Goal: Task Accomplishment & Management: Manage account settings

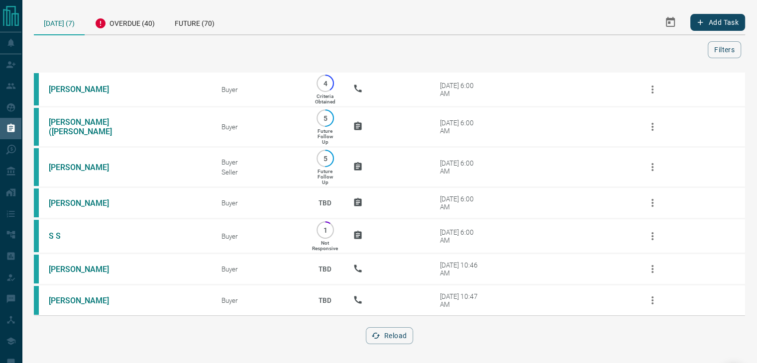
scroll to position [6, 0]
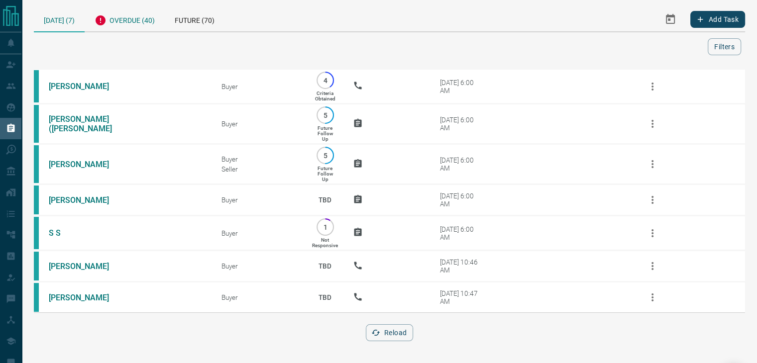
click at [130, 22] on div "Overdue (40)" at bounding box center [125, 19] width 80 height 24
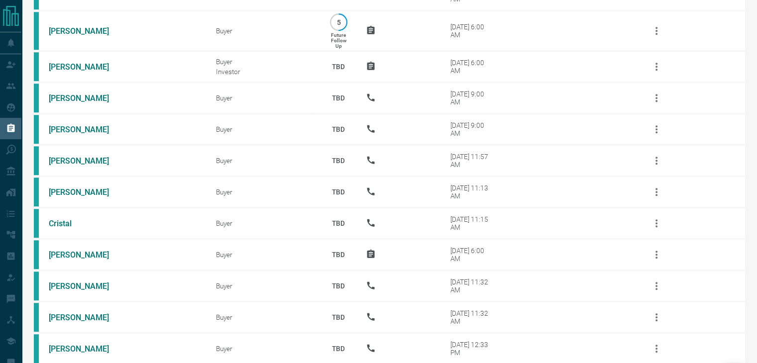
scroll to position [788, 0]
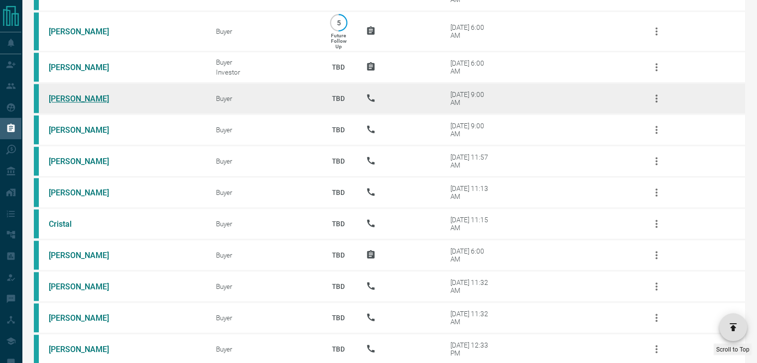
click at [74, 99] on link "[PERSON_NAME]" at bounding box center [86, 98] width 75 height 9
click at [657, 102] on icon "button" at bounding box center [657, 99] width 12 height 12
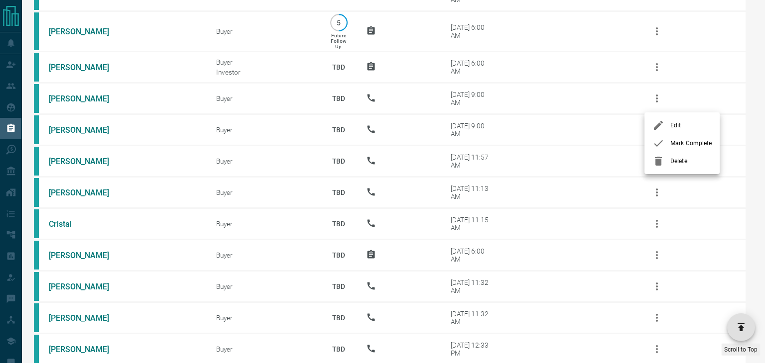
click at [659, 146] on icon at bounding box center [658, 143] width 12 height 12
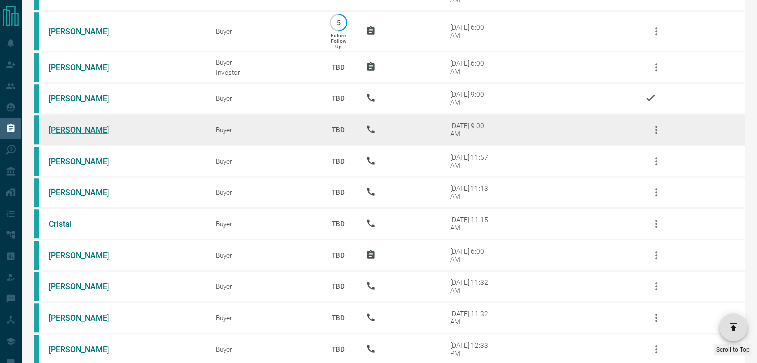
click at [56, 130] on link "[PERSON_NAME]" at bounding box center [86, 129] width 75 height 9
click at [658, 131] on icon "button" at bounding box center [657, 130] width 12 height 12
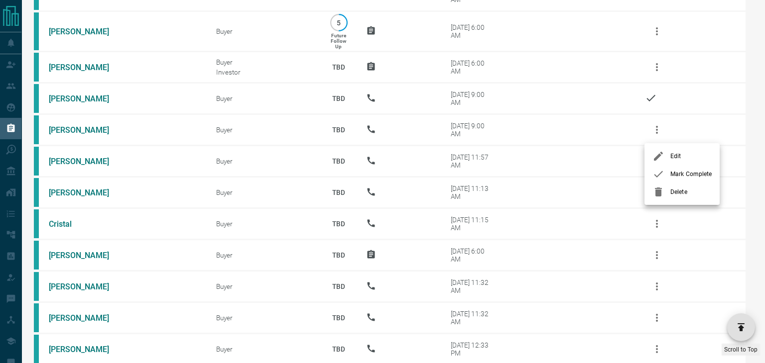
click at [659, 177] on icon at bounding box center [658, 174] width 12 height 12
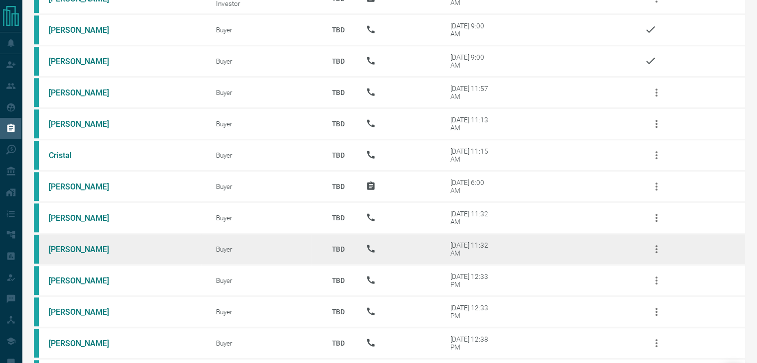
scroll to position [1056, 0]
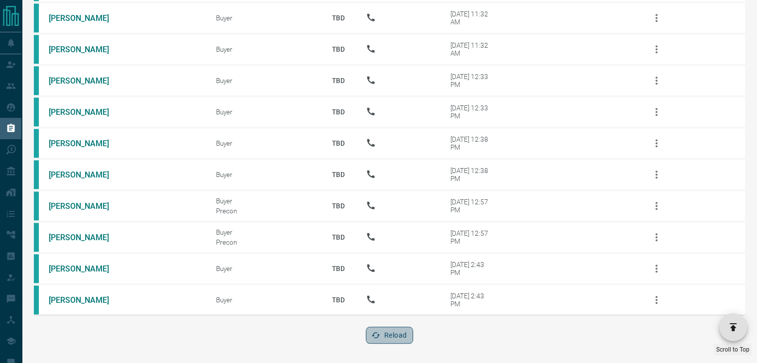
click at [374, 333] on icon "button" at bounding box center [375, 335] width 9 height 9
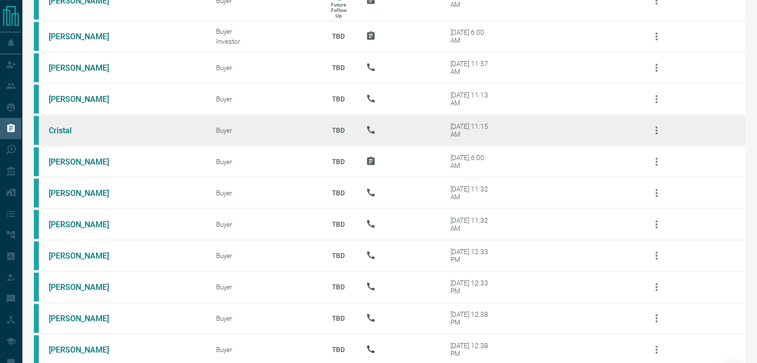
scroll to position [818, 0]
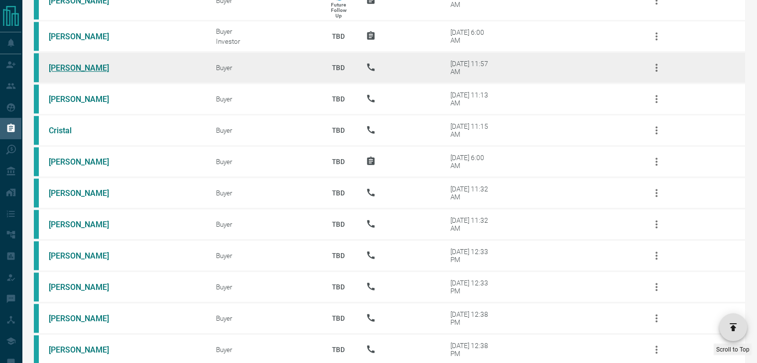
click at [79, 70] on link "[PERSON_NAME]" at bounding box center [86, 67] width 75 height 9
click at [656, 74] on icon "button" at bounding box center [657, 68] width 12 height 12
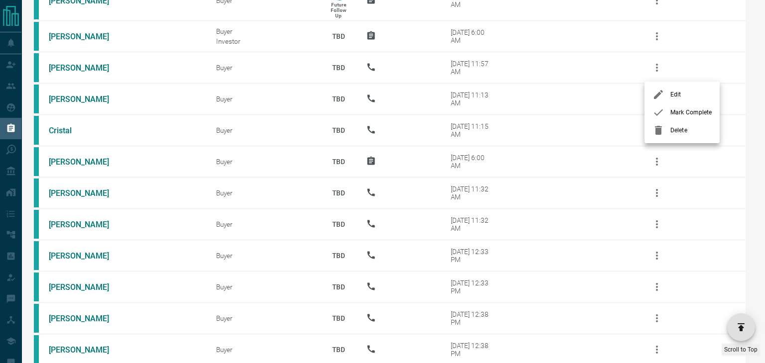
click at [662, 110] on icon at bounding box center [658, 113] width 9 height 6
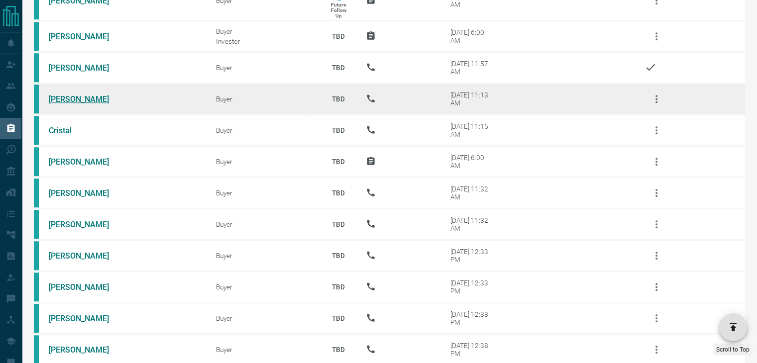
click at [55, 100] on link "[PERSON_NAME]" at bounding box center [86, 99] width 75 height 9
click at [653, 99] on icon "button" at bounding box center [657, 99] width 12 height 12
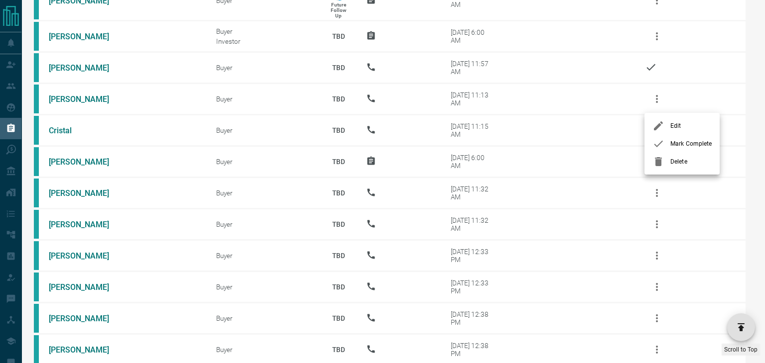
click at [659, 141] on icon at bounding box center [658, 144] width 12 height 12
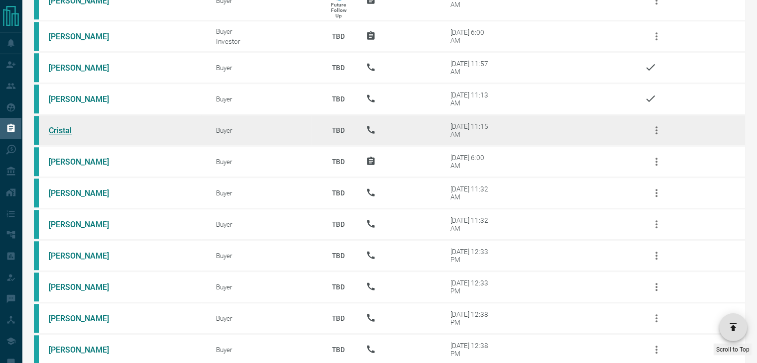
click at [65, 130] on link "Cristal" at bounding box center [86, 130] width 75 height 9
click at [659, 130] on icon "button" at bounding box center [657, 130] width 12 height 12
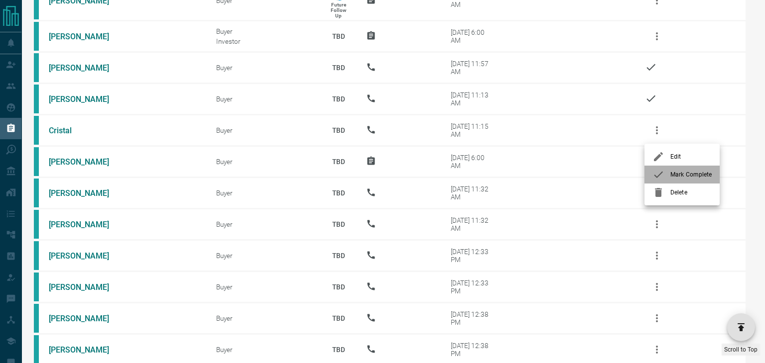
click at [659, 170] on icon at bounding box center [658, 175] width 12 height 12
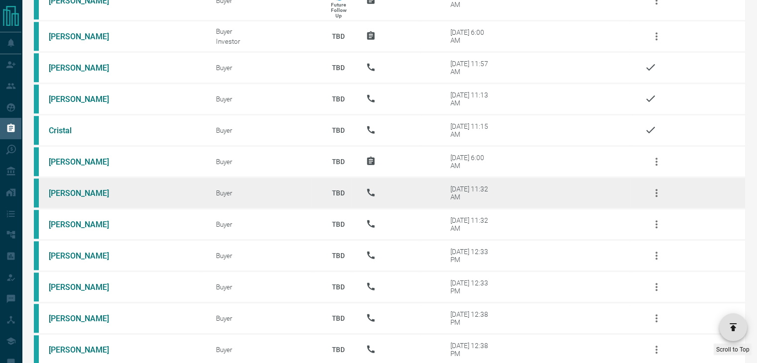
scroll to position [994, 0]
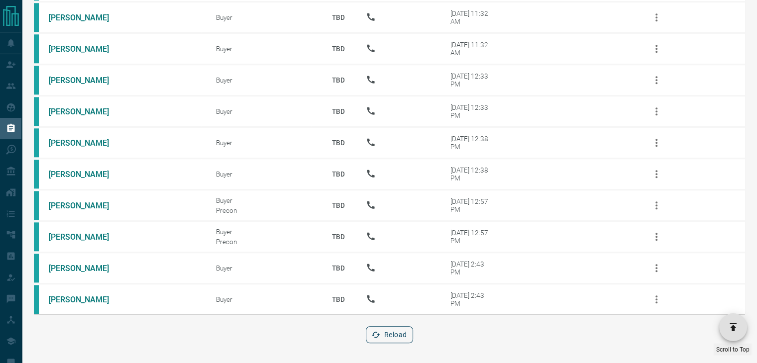
click at [395, 337] on button "Reload" at bounding box center [389, 335] width 47 height 17
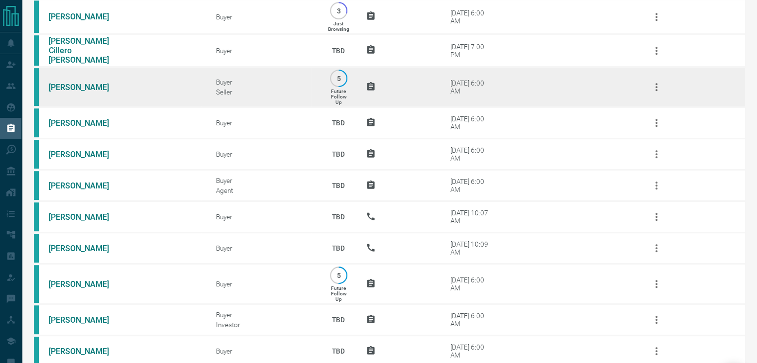
scroll to position [534, 0]
click at [59, 88] on link "[PERSON_NAME]" at bounding box center [86, 87] width 75 height 9
click at [657, 94] on icon "button" at bounding box center [657, 88] width 12 height 12
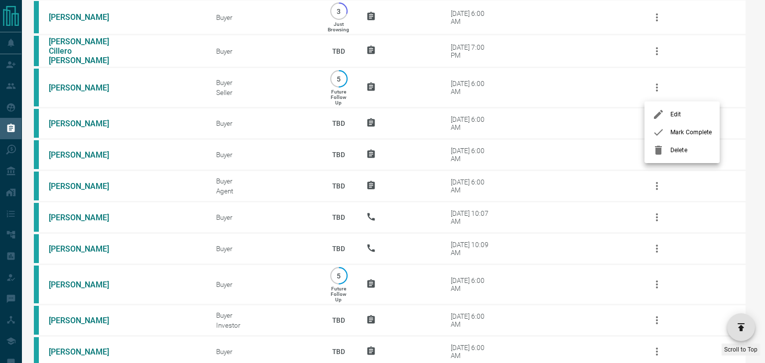
click at [660, 130] on icon at bounding box center [658, 132] width 12 height 12
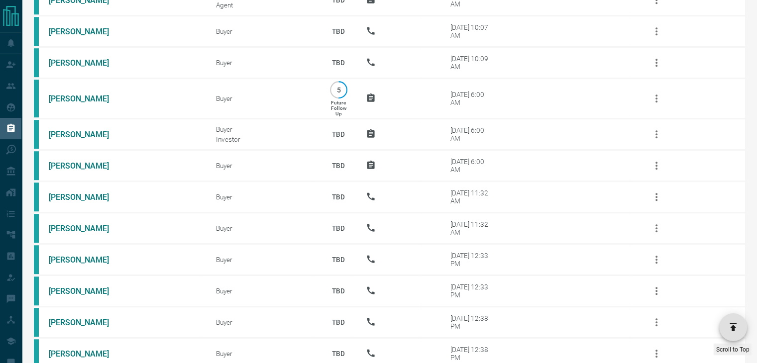
scroll to position [901, 0]
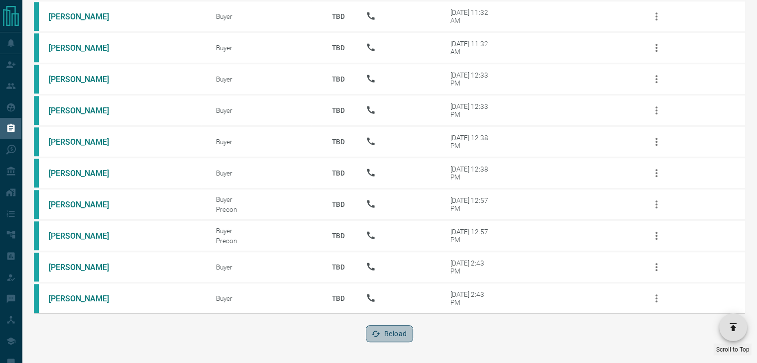
click at [395, 334] on button "Reload" at bounding box center [389, 334] width 47 height 17
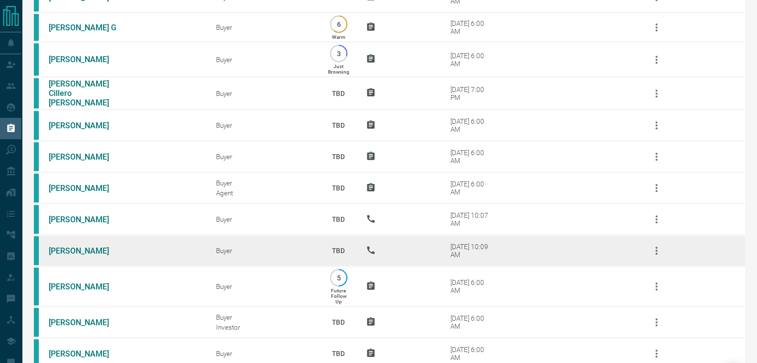
scroll to position [506, 0]
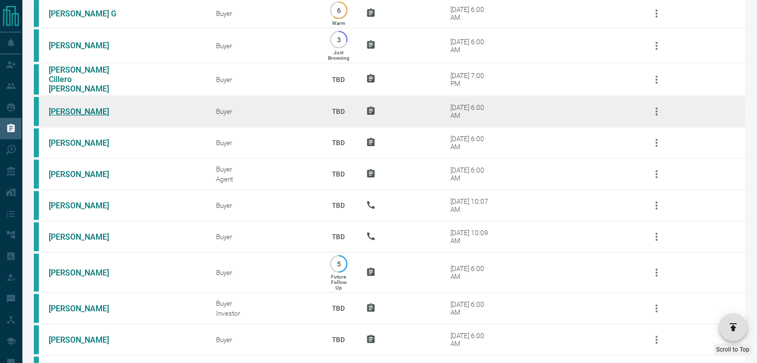
click at [81, 111] on link "[PERSON_NAME]" at bounding box center [86, 111] width 75 height 9
click at [657, 114] on icon "button" at bounding box center [657, 112] width 12 height 12
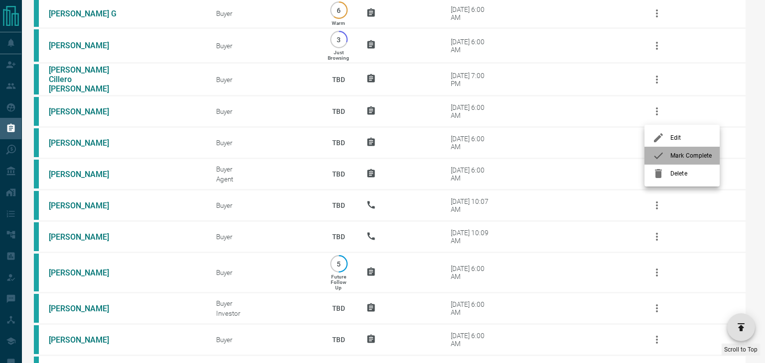
click at [660, 153] on icon at bounding box center [658, 156] width 12 height 12
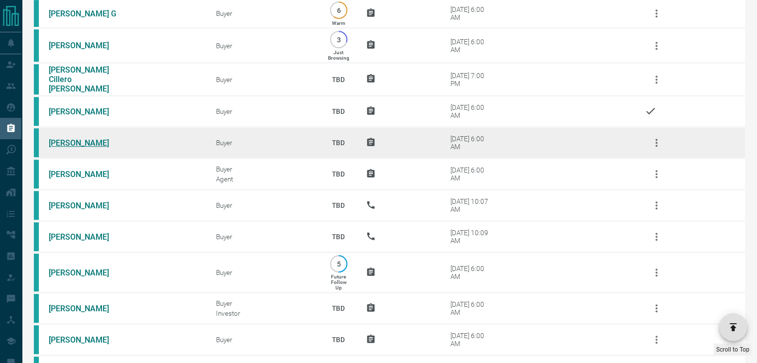
click at [70, 144] on link "[PERSON_NAME]" at bounding box center [86, 142] width 75 height 9
click at [652, 145] on icon "button" at bounding box center [657, 143] width 12 height 12
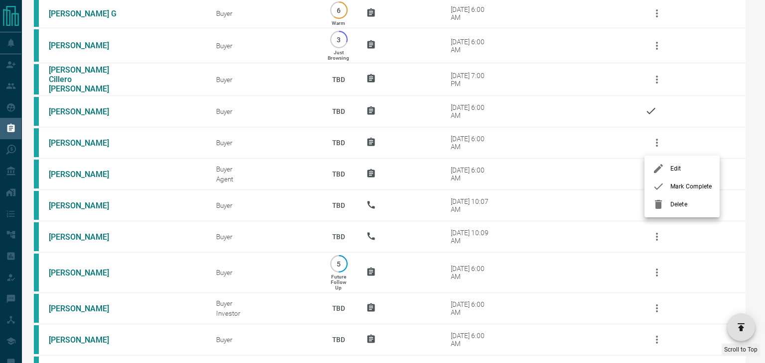
click at [665, 188] on div at bounding box center [661, 187] width 18 height 12
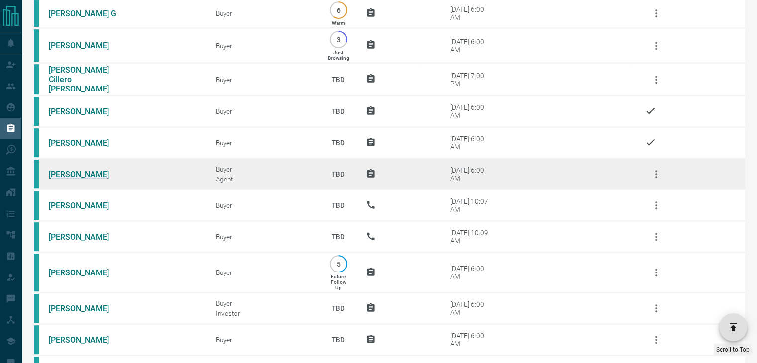
click at [64, 173] on link "[PERSON_NAME]" at bounding box center [86, 174] width 75 height 9
click at [659, 170] on icon "button" at bounding box center [657, 174] width 12 height 12
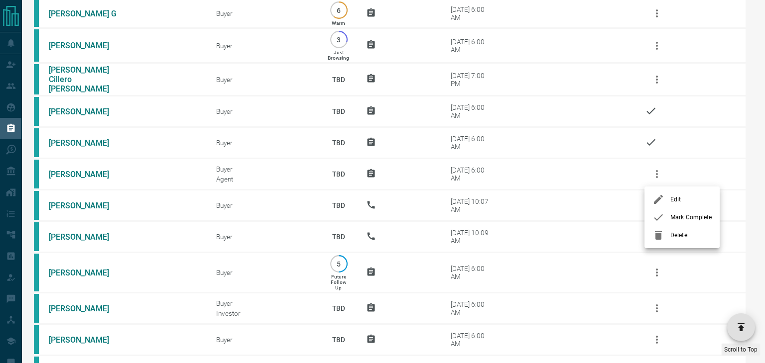
click at [660, 218] on icon at bounding box center [658, 218] width 12 height 12
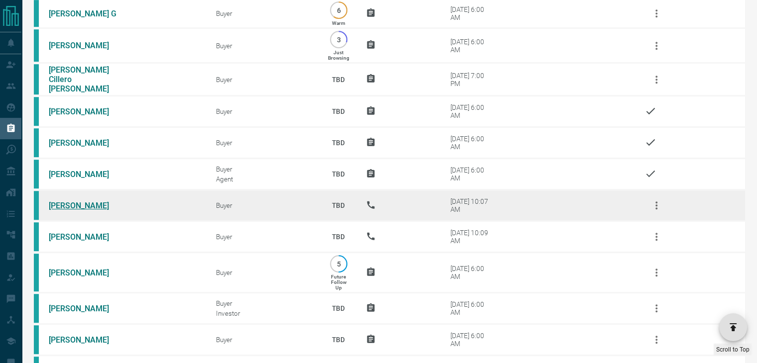
click at [62, 205] on link "[PERSON_NAME]" at bounding box center [86, 205] width 75 height 9
click at [654, 208] on icon "button" at bounding box center [657, 206] width 12 height 12
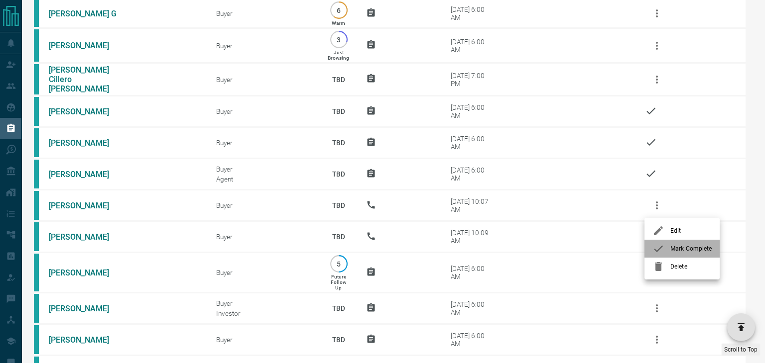
click at [665, 249] on div at bounding box center [661, 249] width 18 height 12
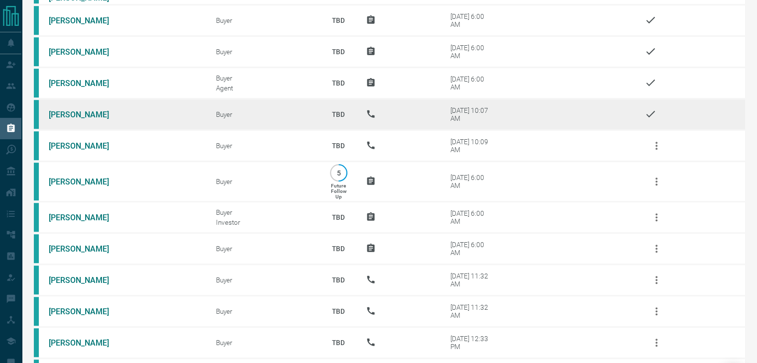
scroll to position [599, 0]
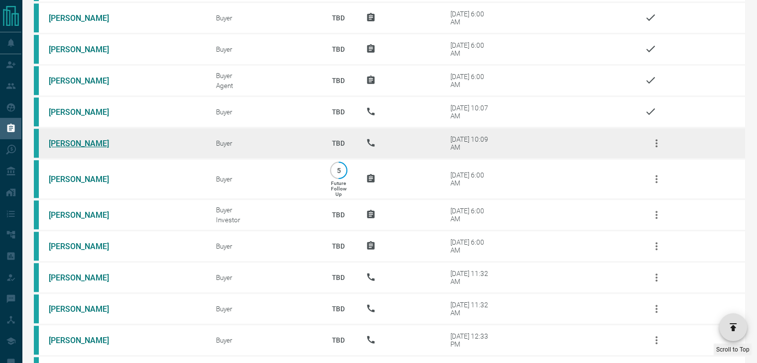
click at [68, 143] on link "[PERSON_NAME]" at bounding box center [86, 143] width 75 height 9
click at [656, 142] on icon "button" at bounding box center [657, 143] width 2 height 8
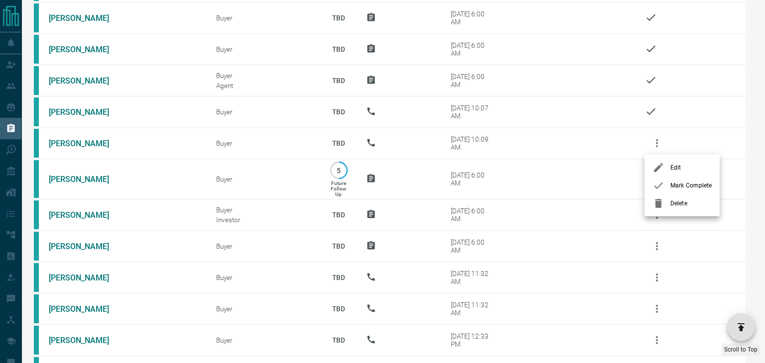
click at [659, 184] on icon at bounding box center [658, 186] width 12 height 12
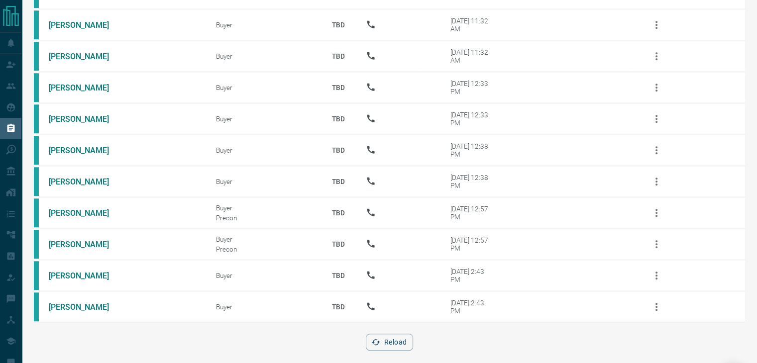
scroll to position [859, 0]
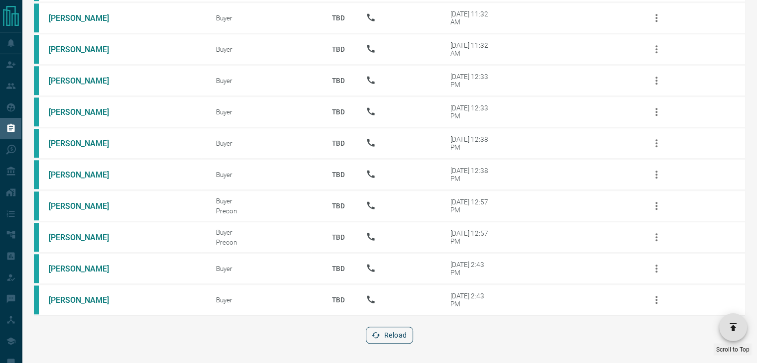
click at [386, 332] on button "Reload" at bounding box center [389, 335] width 47 height 17
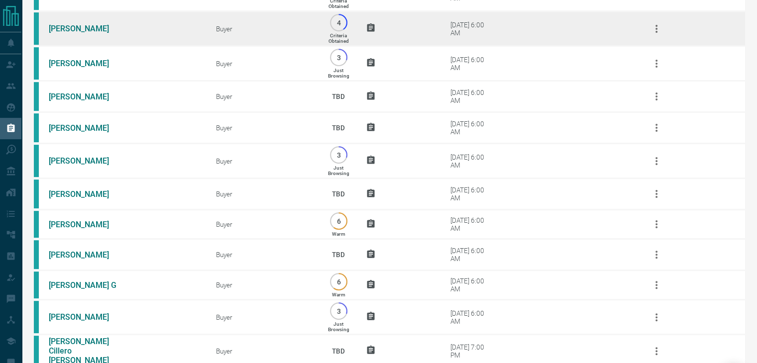
scroll to position [243, 0]
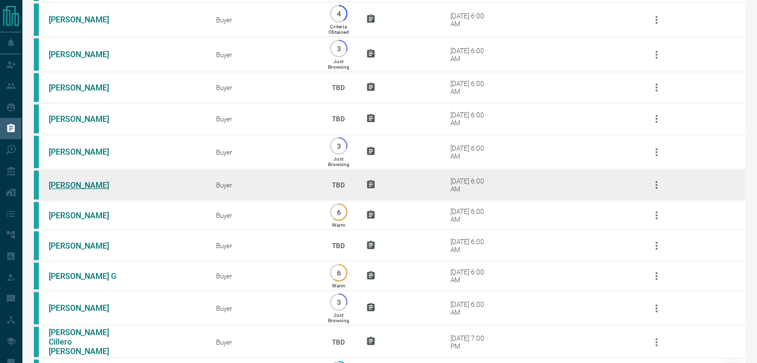
click at [74, 188] on link "[PERSON_NAME]" at bounding box center [86, 185] width 75 height 9
click at [653, 185] on icon "button" at bounding box center [657, 185] width 12 height 12
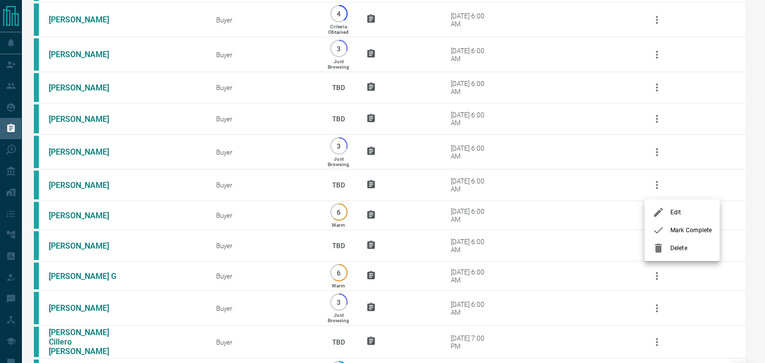
click at [667, 229] on div at bounding box center [661, 231] width 18 height 12
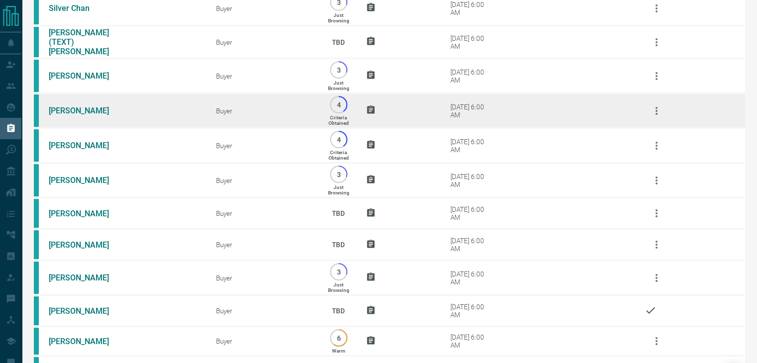
scroll to position [118, 0]
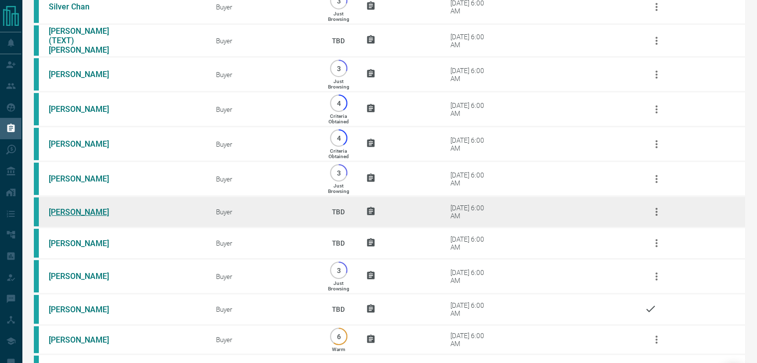
click at [70, 212] on link "[PERSON_NAME]" at bounding box center [86, 212] width 75 height 9
click at [654, 215] on icon "button" at bounding box center [657, 212] width 12 height 12
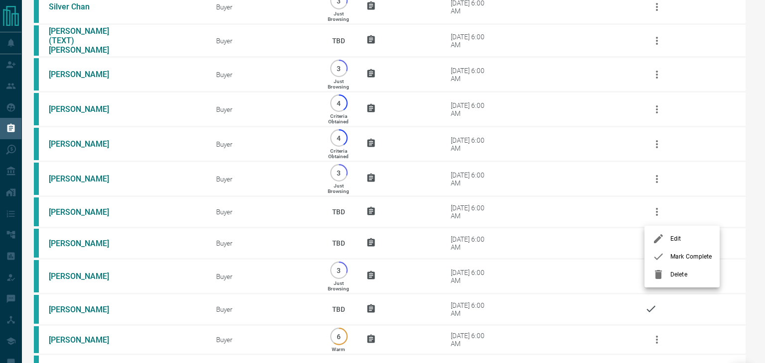
click at [666, 258] on div at bounding box center [661, 257] width 18 height 12
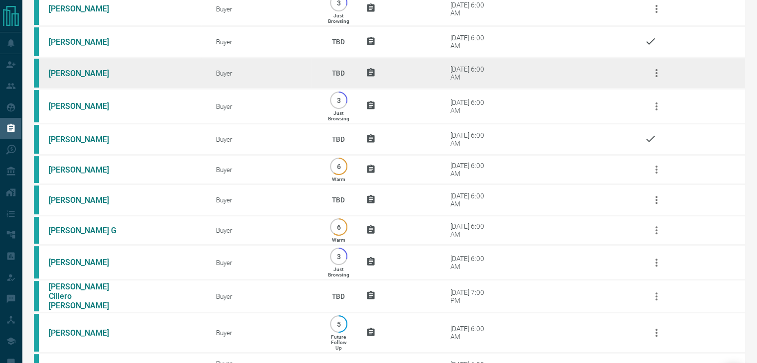
scroll to position [292, 0]
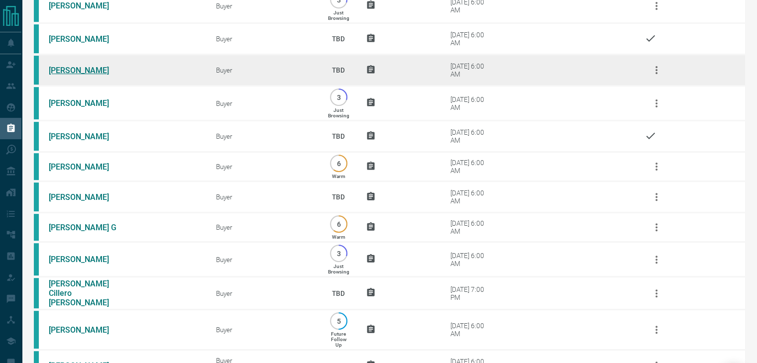
click at [57, 74] on link "[PERSON_NAME]" at bounding box center [86, 70] width 75 height 9
click at [67, 72] on link "[PERSON_NAME]" at bounding box center [86, 70] width 75 height 9
click at [652, 73] on icon "button" at bounding box center [657, 70] width 12 height 12
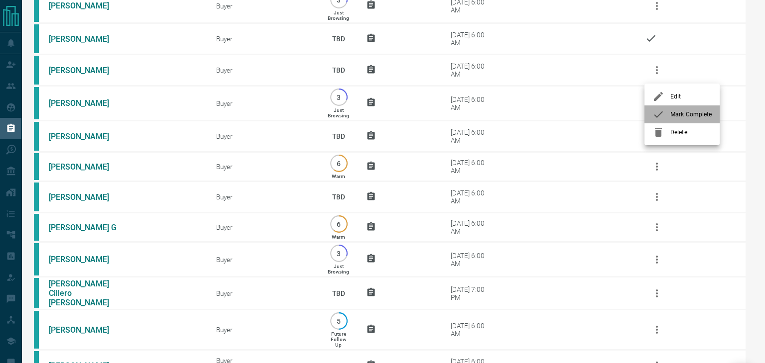
click at [665, 113] on div at bounding box center [661, 115] width 18 height 12
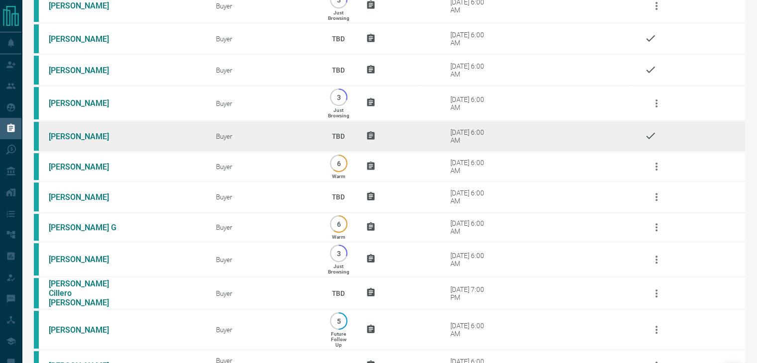
scroll to position [704, 0]
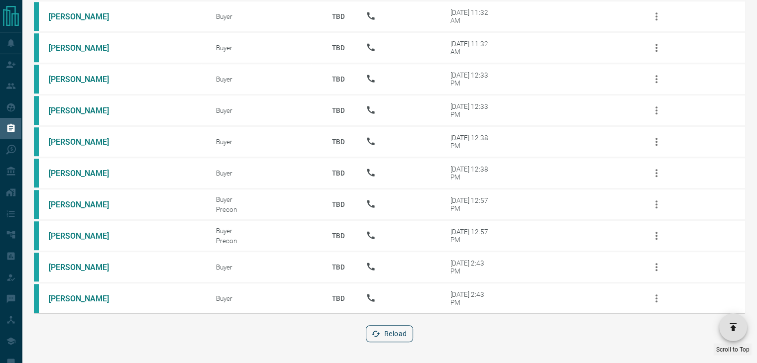
click at [382, 336] on button "Reload" at bounding box center [389, 334] width 47 height 17
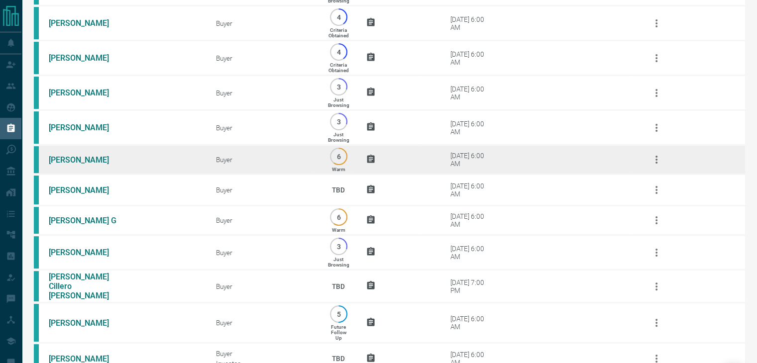
scroll to position [209, 0]
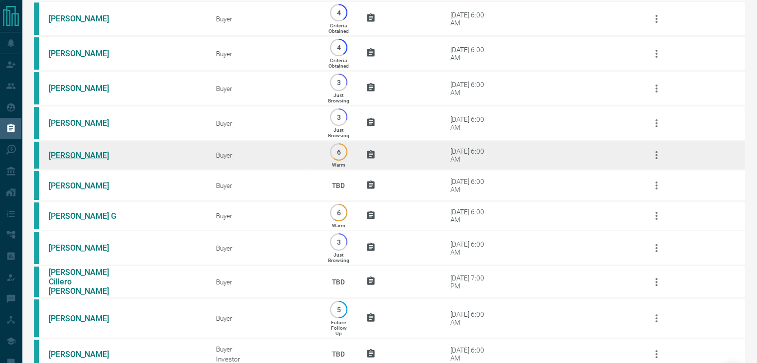
click at [61, 159] on link "[PERSON_NAME]" at bounding box center [86, 155] width 75 height 9
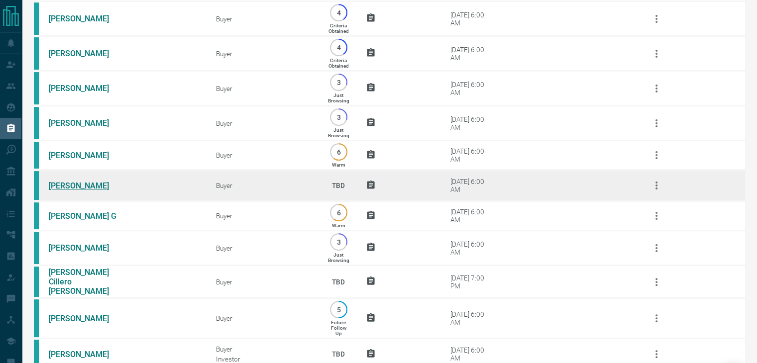
click at [76, 190] on link "[PERSON_NAME]" at bounding box center [86, 185] width 75 height 9
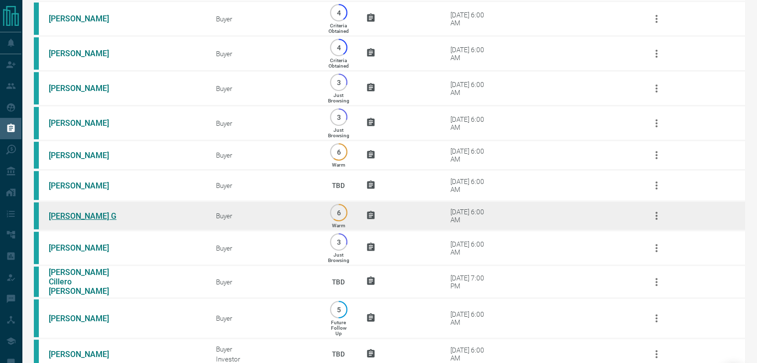
click at [62, 219] on link "[PERSON_NAME] G" at bounding box center [86, 216] width 75 height 9
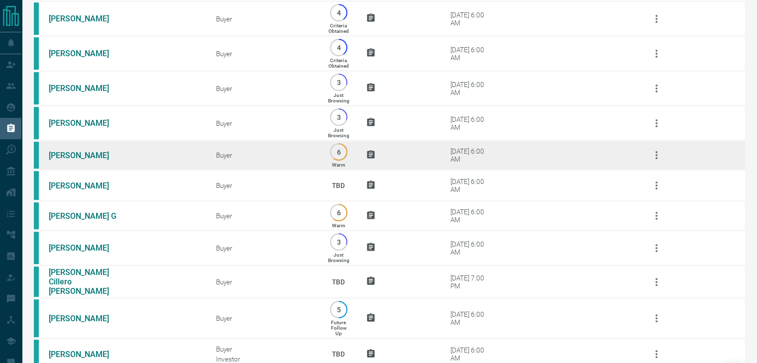
click at [662, 161] on icon "button" at bounding box center [657, 155] width 12 height 12
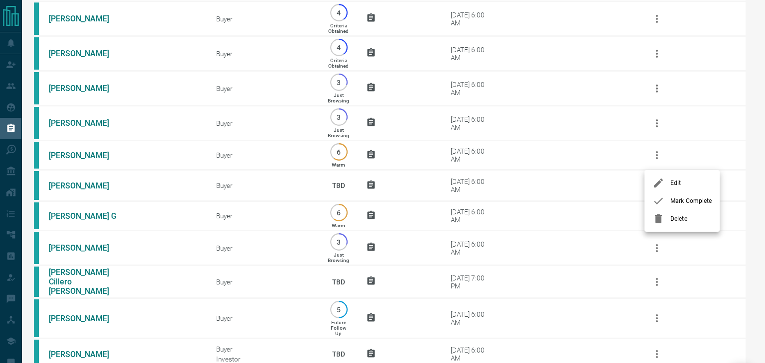
click at [671, 200] on span "Mark Complete" at bounding box center [690, 201] width 41 height 9
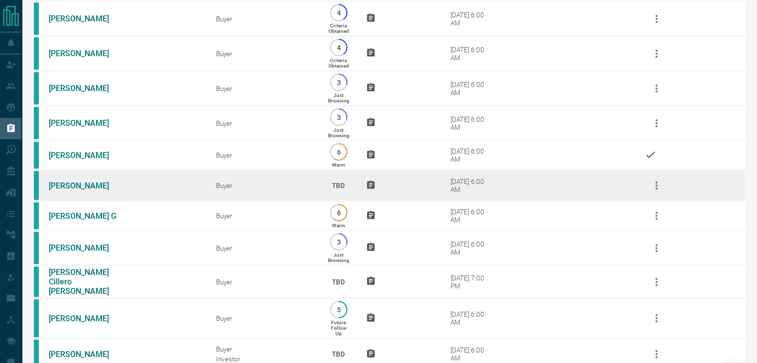
click at [655, 192] on icon "button" at bounding box center [657, 186] width 12 height 12
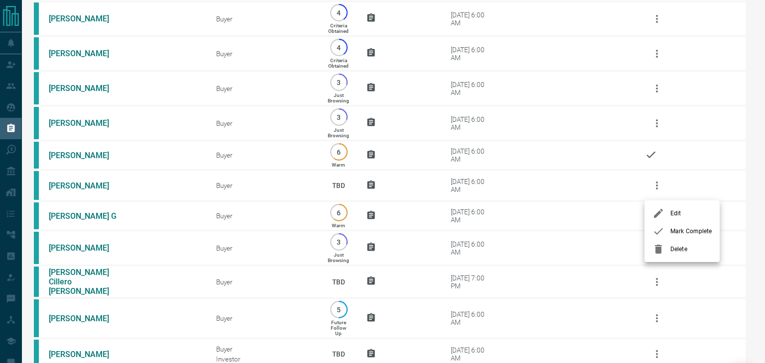
click at [662, 230] on icon at bounding box center [658, 232] width 12 height 12
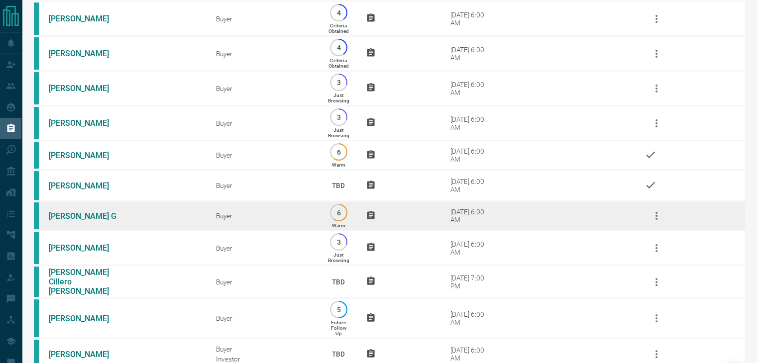
click at [647, 220] on button "button" at bounding box center [657, 216] width 24 height 24
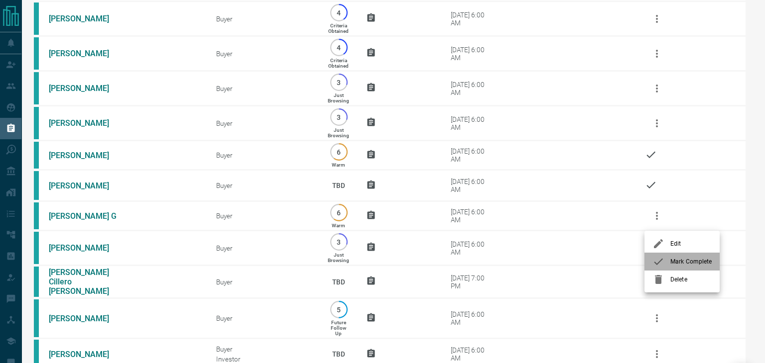
click at [651, 260] on li "Mark Complete" at bounding box center [681, 262] width 75 height 18
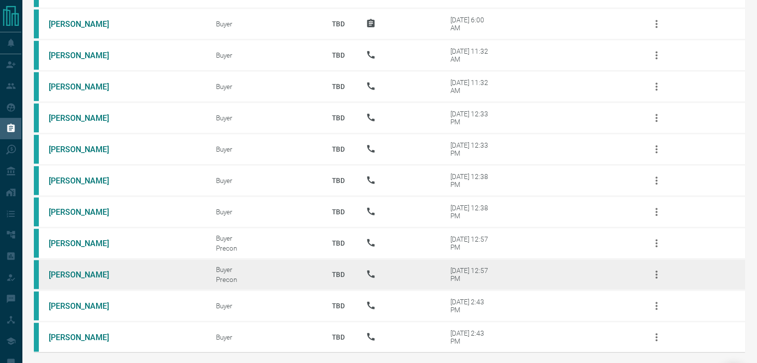
scroll to position [611, 0]
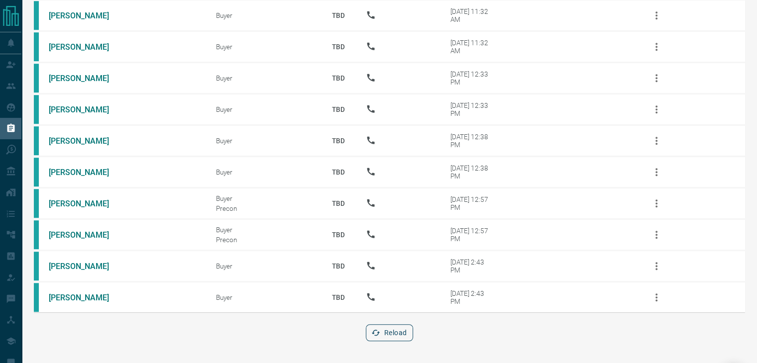
click at [390, 336] on button "Reload" at bounding box center [389, 333] width 47 height 17
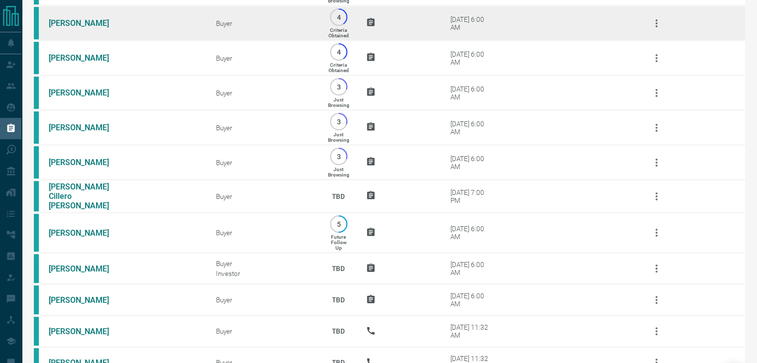
scroll to position [205, 0]
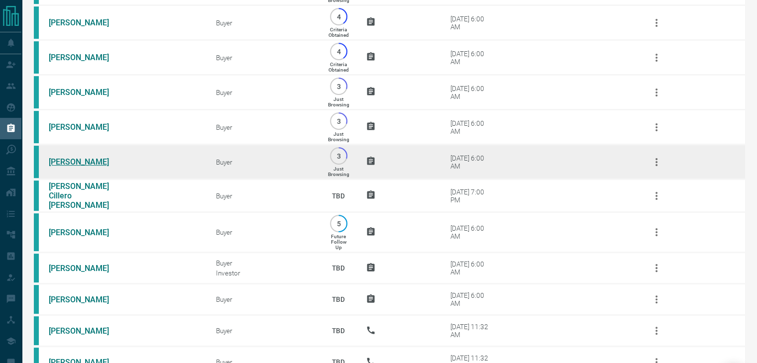
click at [58, 165] on link "[PERSON_NAME]" at bounding box center [86, 161] width 75 height 9
click at [657, 166] on icon "button" at bounding box center [657, 162] width 12 height 12
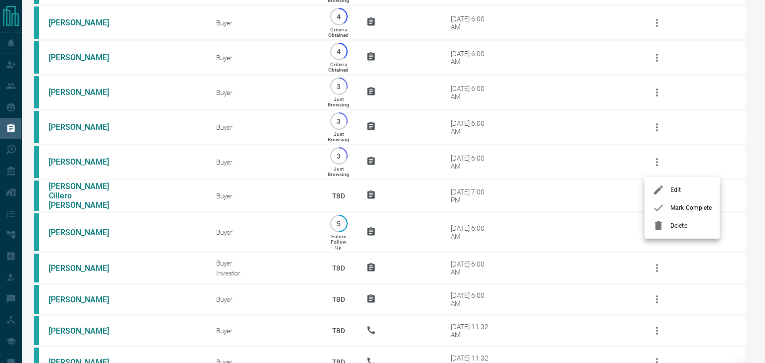
click at [663, 206] on icon at bounding box center [658, 208] width 12 height 12
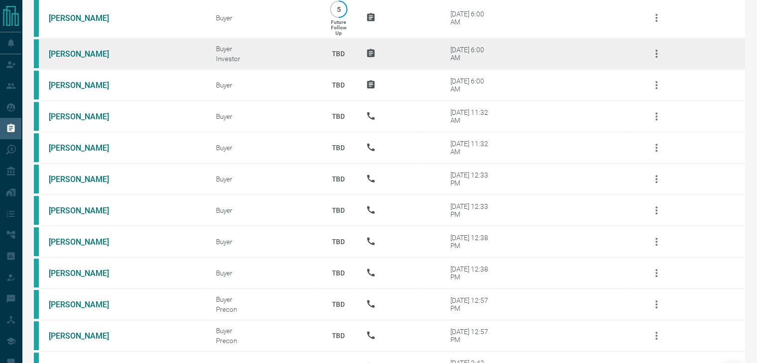
scroll to position [520, 0]
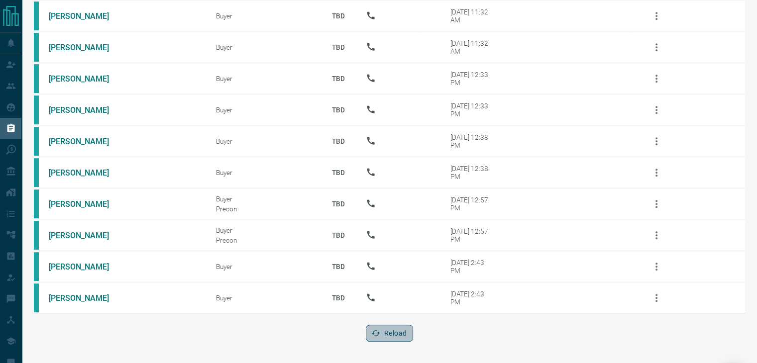
click at [403, 332] on button "Reload" at bounding box center [389, 333] width 47 height 17
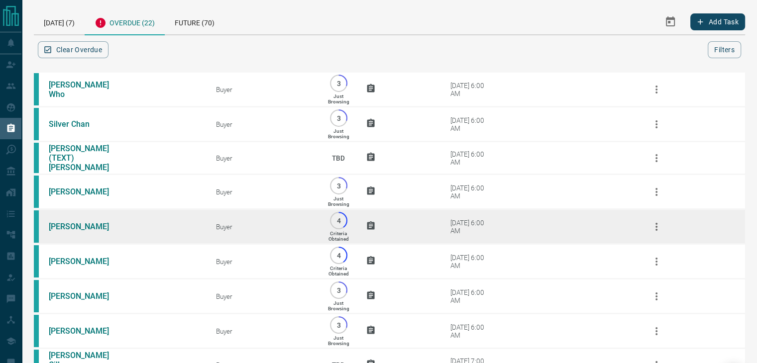
scroll to position [0, 0]
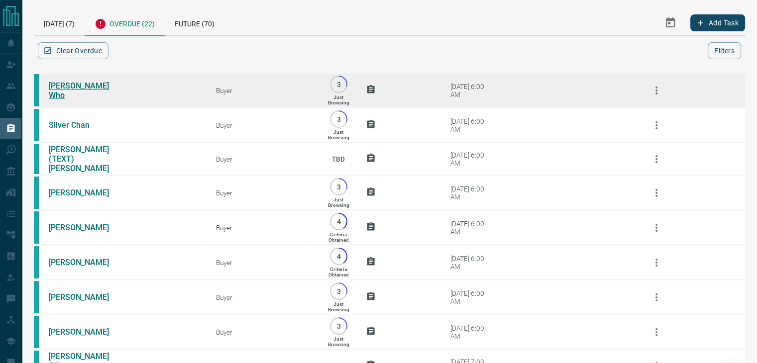
click at [72, 90] on link "[PERSON_NAME] Who" at bounding box center [86, 90] width 75 height 19
click at [660, 94] on icon "button" at bounding box center [657, 91] width 12 height 12
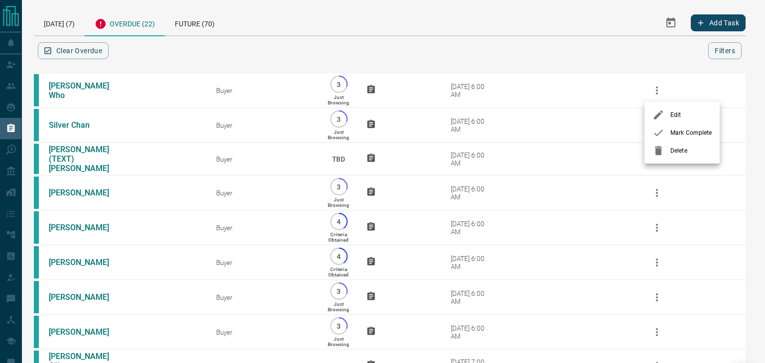
click at [669, 136] on div at bounding box center [661, 133] width 18 height 12
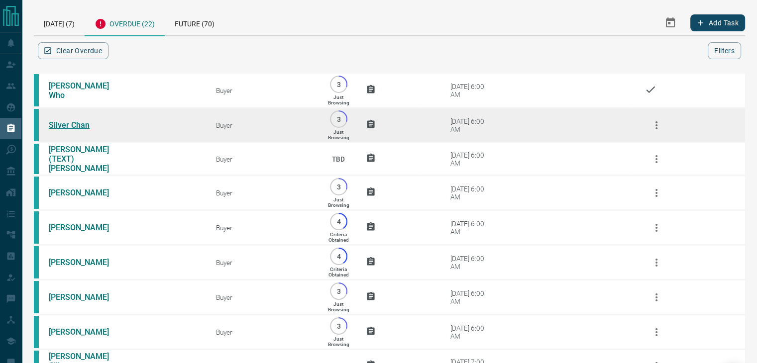
click at [72, 127] on link "Silver Chan" at bounding box center [86, 124] width 75 height 9
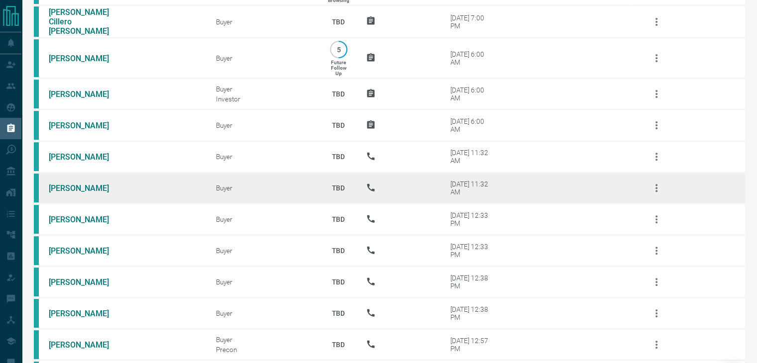
scroll to position [343, 0]
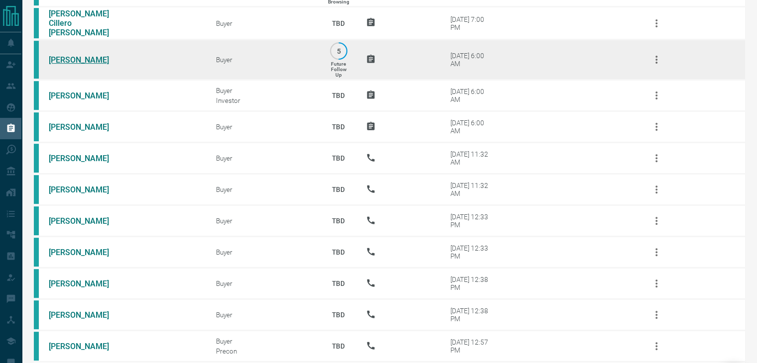
click at [70, 60] on link "[PERSON_NAME]" at bounding box center [86, 59] width 75 height 9
click at [653, 58] on icon "button" at bounding box center [657, 60] width 12 height 12
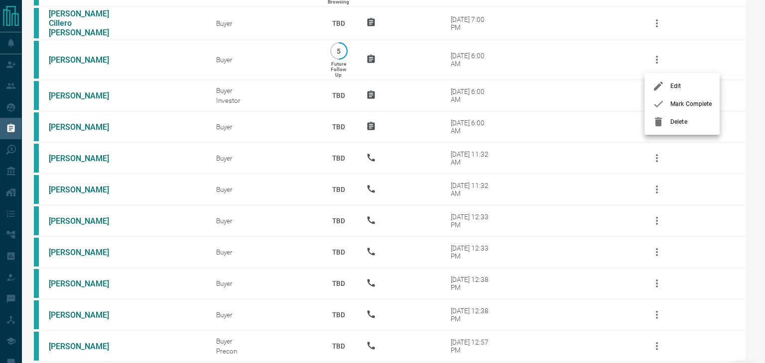
click at [669, 106] on div at bounding box center [661, 104] width 18 height 12
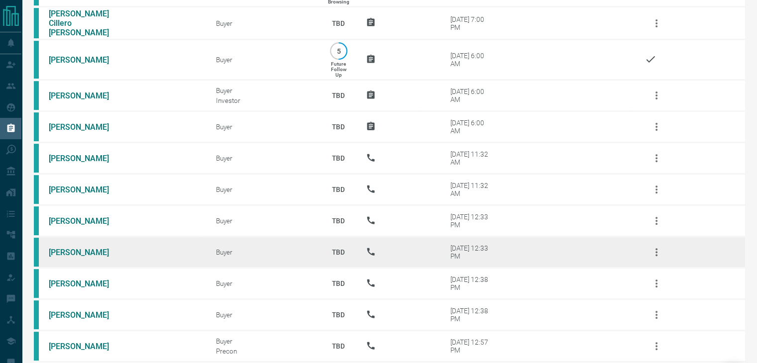
scroll to position [485, 0]
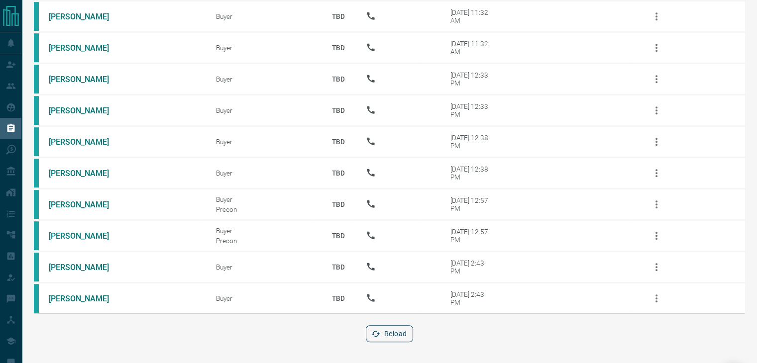
click at [390, 329] on button "Reload" at bounding box center [389, 334] width 47 height 17
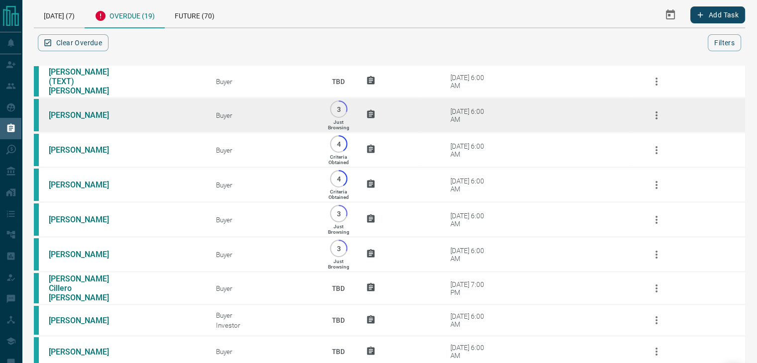
scroll to position [0, 0]
